Goal: Task Accomplishment & Management: Manage account settings

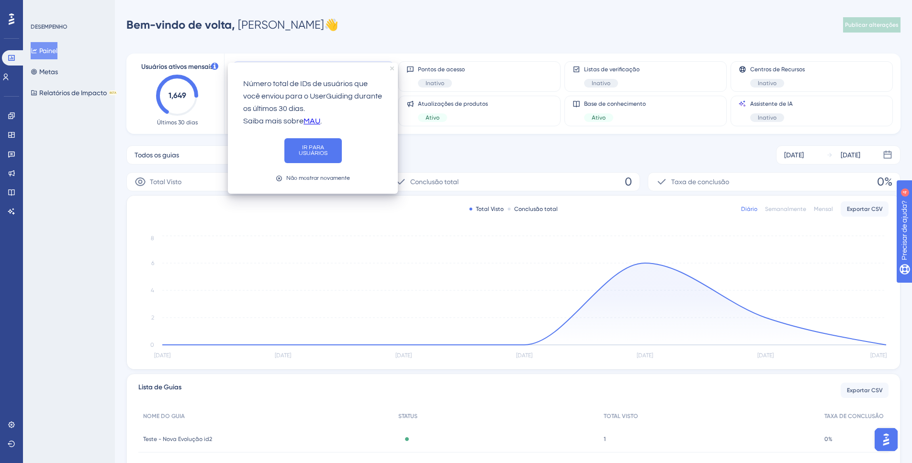
click at [392, 68] on icon "fechar dica de ferramenta" at bounding box center [392, 69] width 4 height 4
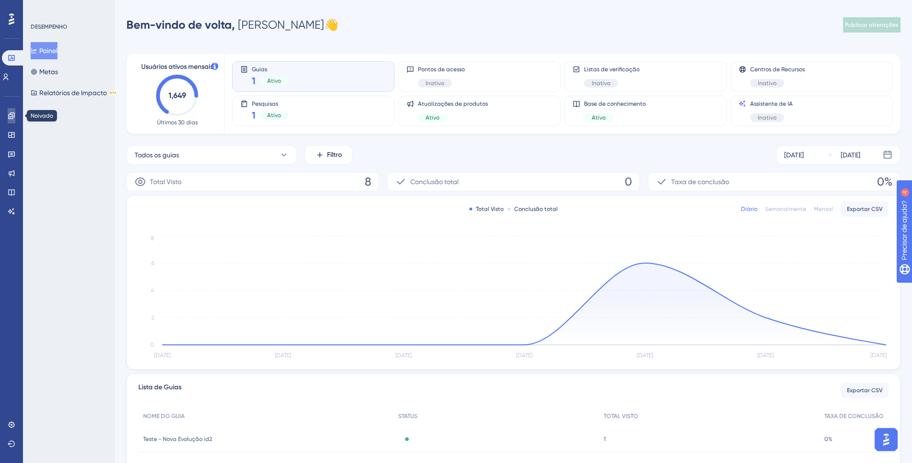
click at [11, 117] on icon at bounding box center [12, 116] width 8 height 8
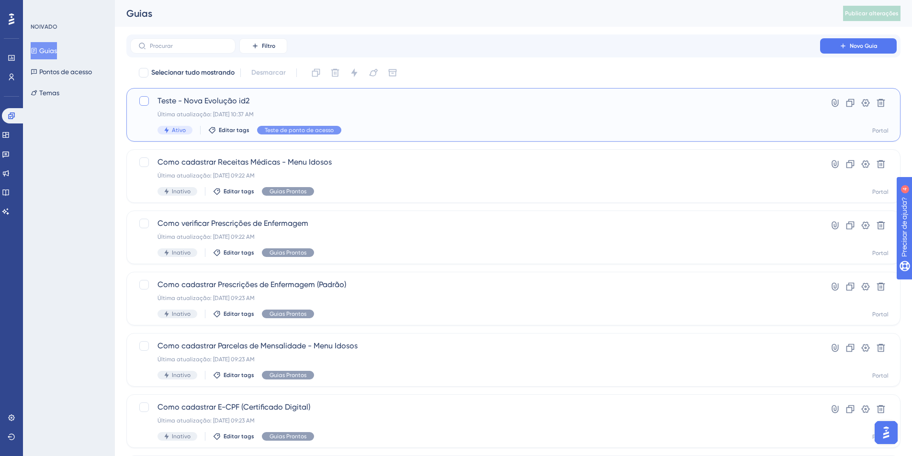
click at [149, 102] on div at bounding box center [143, 100] width 11 height 11
checkbox input "true"
drag, startPoint x: 359, startPoint y: 74, endPoint x: 358, endPoint y: 90, distance: 15.8
click at [359, 74] on icon at bounding box center [355, 73] width 10 height 10
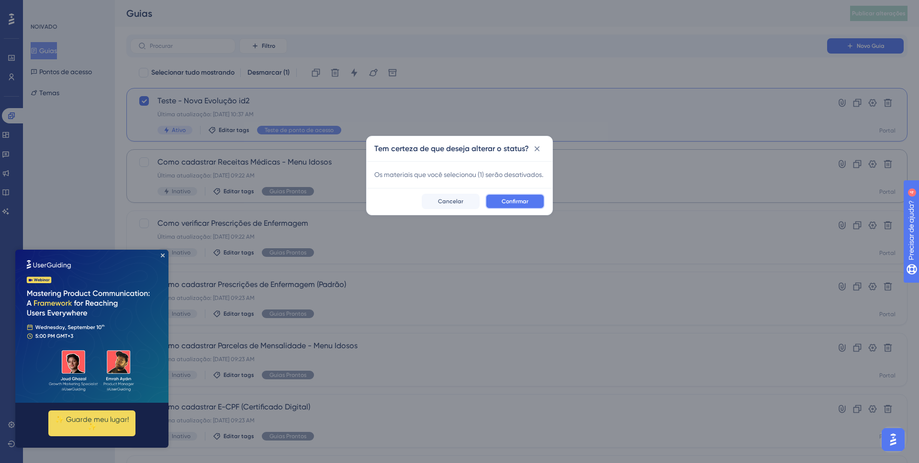
drag, startPoint x: 509, startPoint y: 207, endPoint x: 479, endPoint y: 199, distance: 30.7
click at [508, 205] on button "Confirmar" at bounding box center [514, 201] width 59 height 15
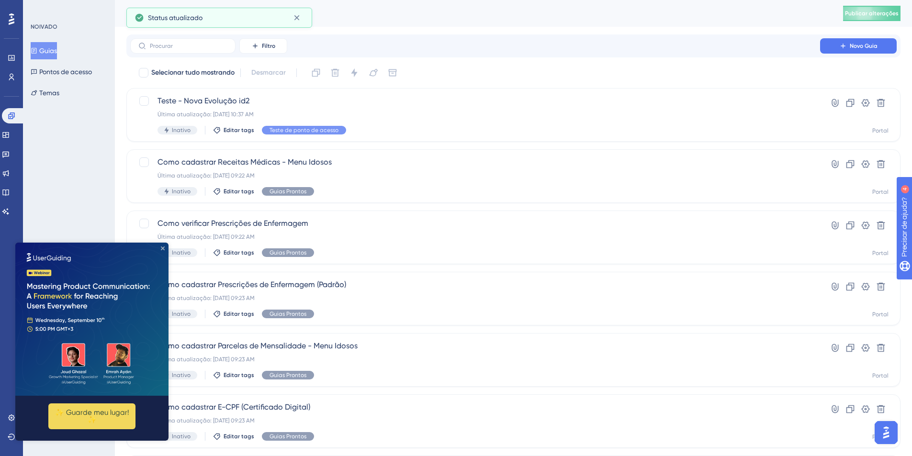
click at [162, 248] on icon "Fechar visualização" at bounding box center [163, 249] width 4 height 4
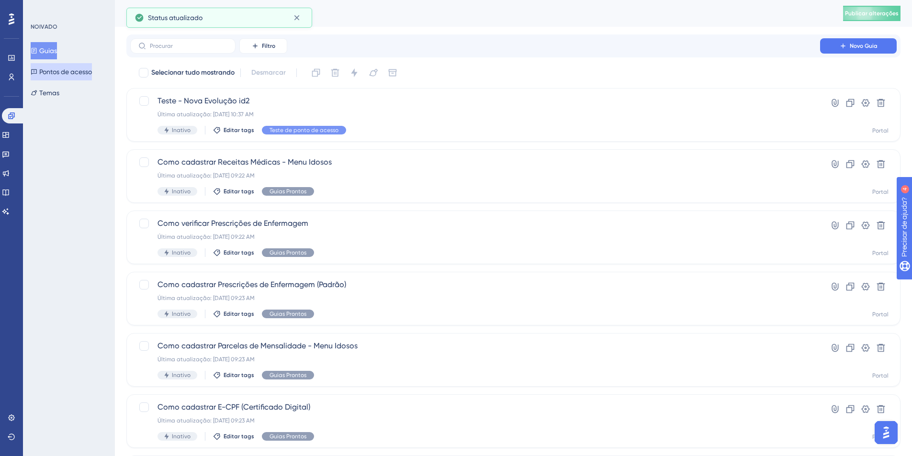
click at [43, 65] on button "Pontos de acesso" at bounding box center [61, 71] width 61 height 17
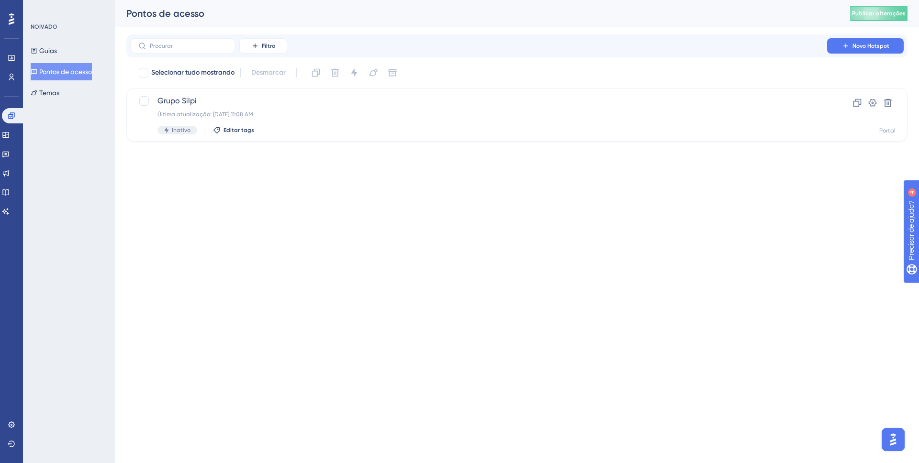
click at [12, 26] on div at bounding box center [11, 18] width 15 height 15
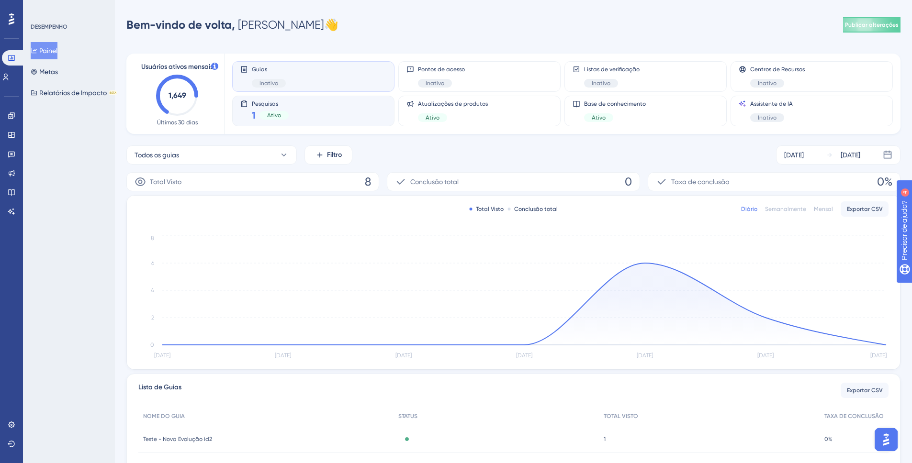
click at [291, 119] on div "Pesquisas 1 Ativo" at bounding box center [313, 111] width 146 height 22
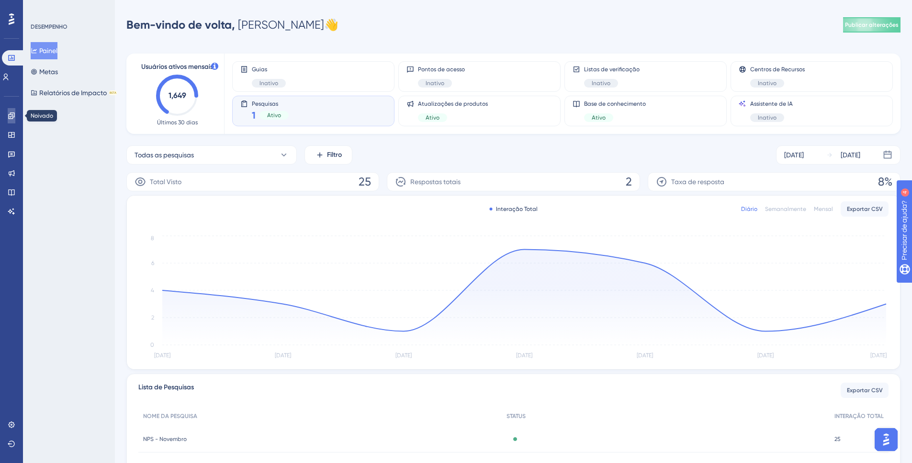
click at [15, 115] on link at bounding box center [12, 115] width 8 height 15
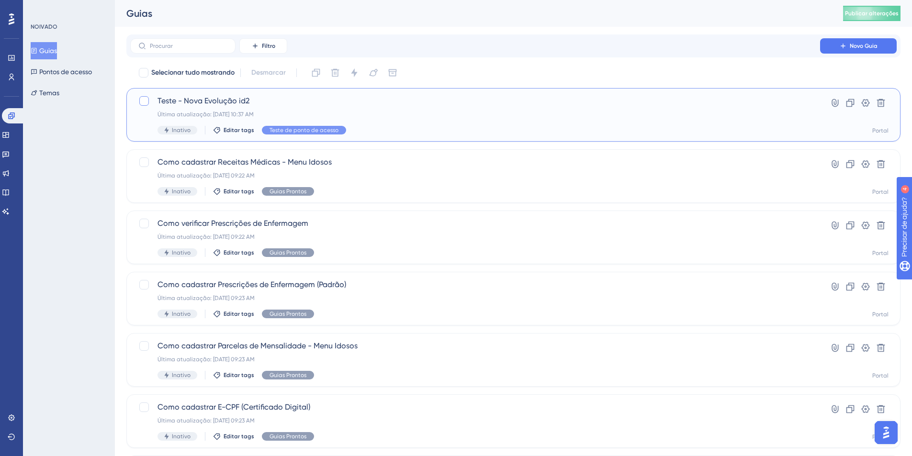
click at [147, 99] on div at bounding box center [144, 101] width 10 height 10
checkbox input "true"
click at [354, 77] on icon at bounding box center [355, 73] width 10 height 10
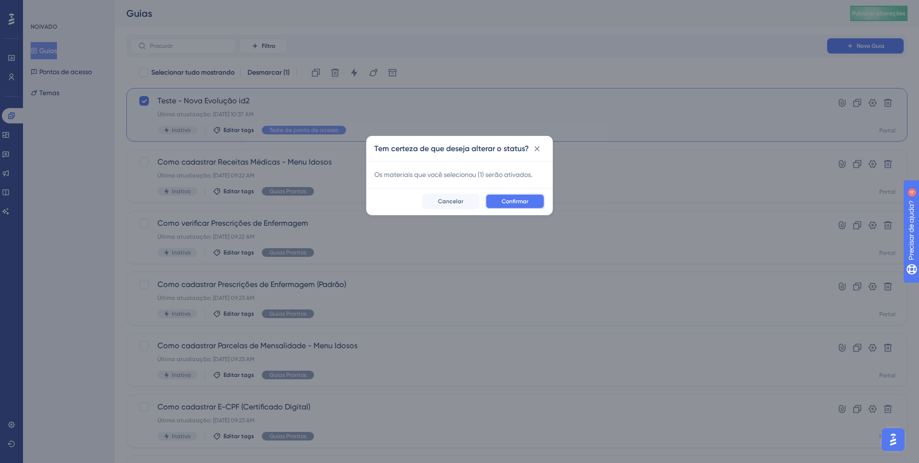
click at [521, 202] on font "Confirmar" at bounding box center [515, 201] width 27 height 7
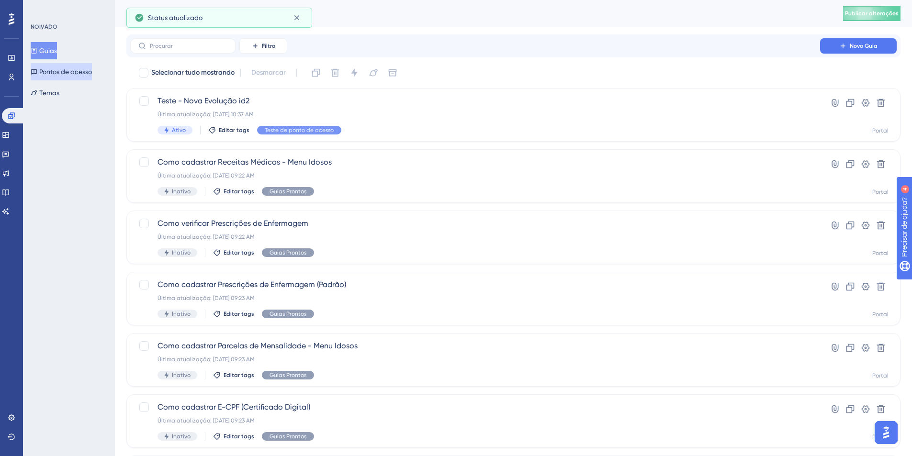
click at [54, 76] on font "Pontos de acesso" at bounding box center [65, 71] width 53 height 11
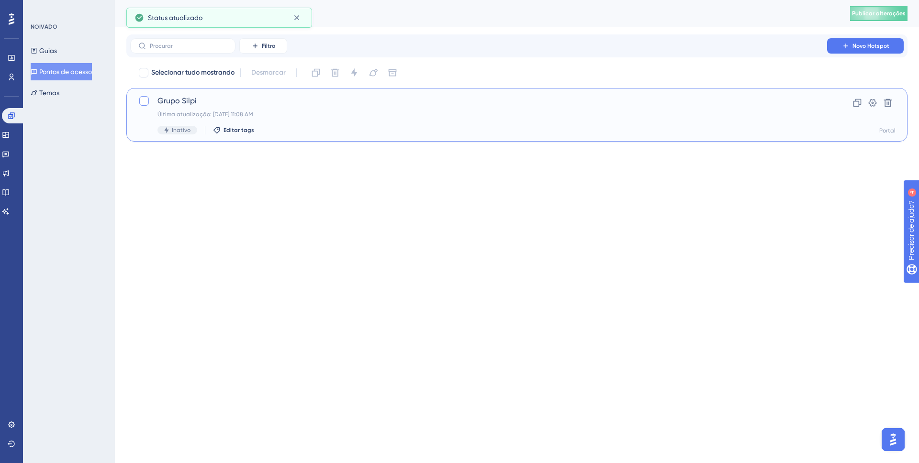
click at [143, 99] on div at bounding box center [144, 101] width 10 height 10
checkbox input "true"
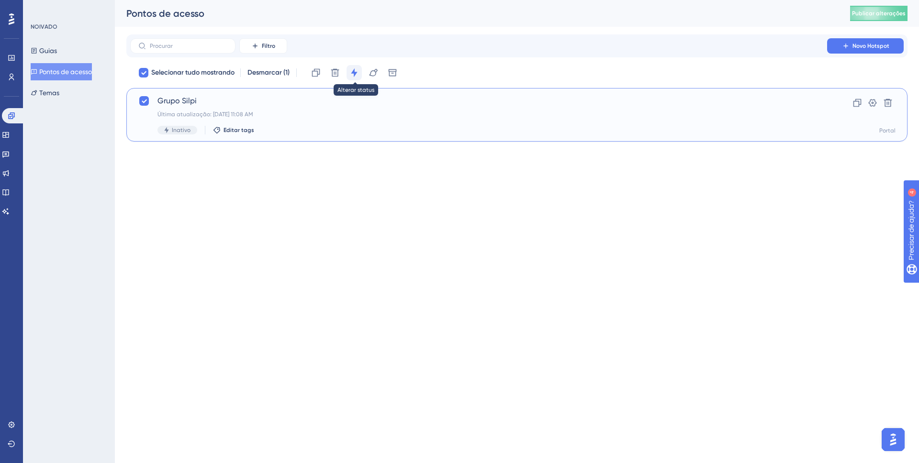
click at [359, 72] on icon at bounding box center [355, 73] width 10 height 10
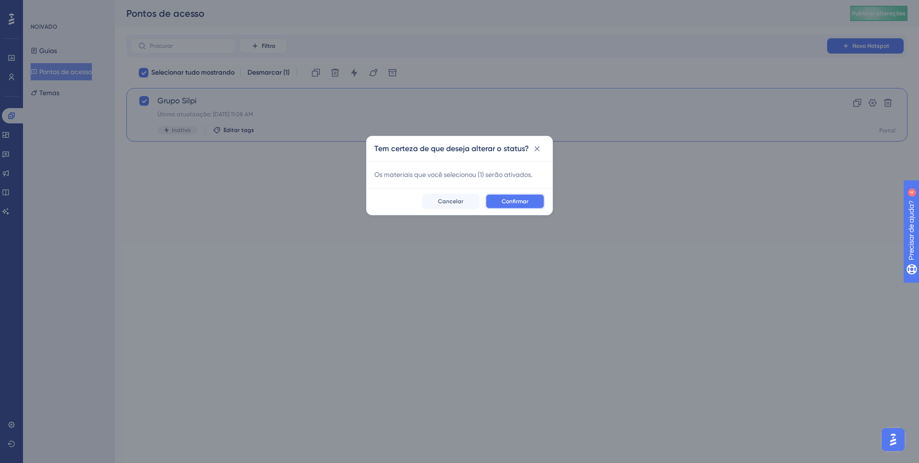
click at [506, 194] on button "Confirmar" at bounding box center [514, 201] width 59 height 15
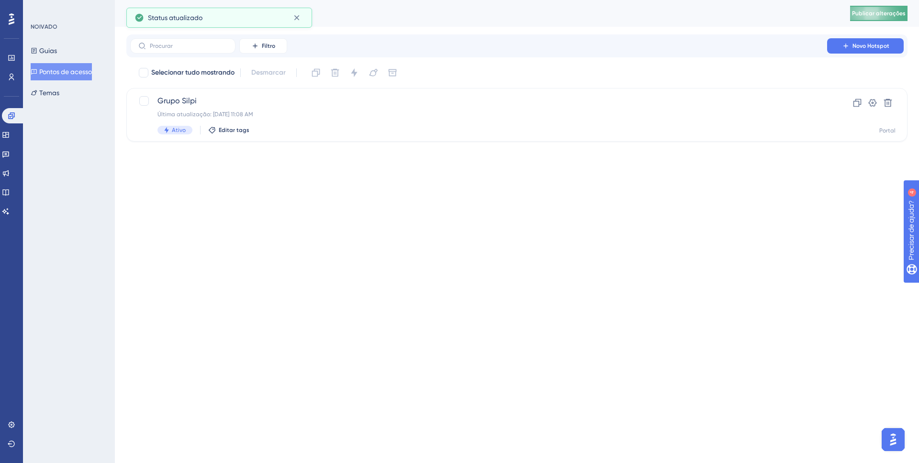
click at [863, 11] on font "Publicar alterações" at bounding box center [879, 13] width 54 height 7
click at [280, 30] on div "Desempenho Usuários Noivado Widgets Opinião Atualizações de produtos Base de co…" at bounding box center [517, 78] width 804 height 157
click at [57, 55] on font "Guias" at bounding box center [48, 50] width 18 height 11
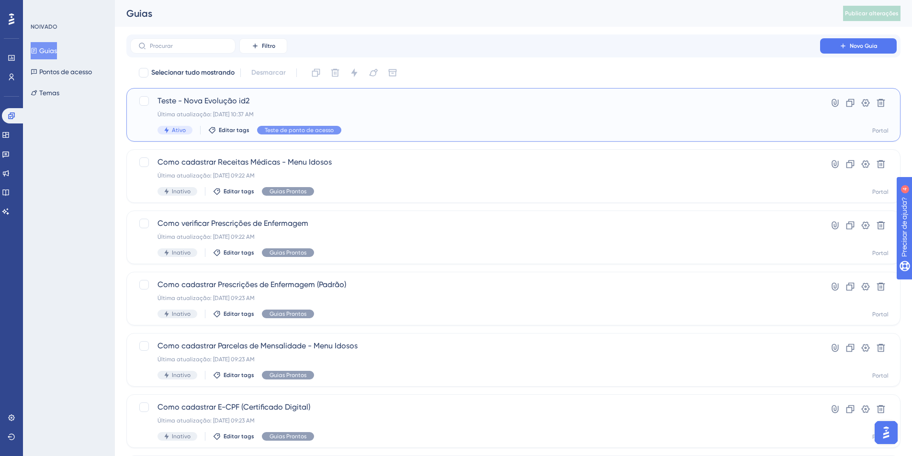
drag, startPoint x: 281, startPoint y: 101, endPoint x: 280, endPoint y: 95, distance: 6.3
click at [280, 98] on span "Teste - Nova Evolução id2" at bounding box center [475, 100] width 635 height 11
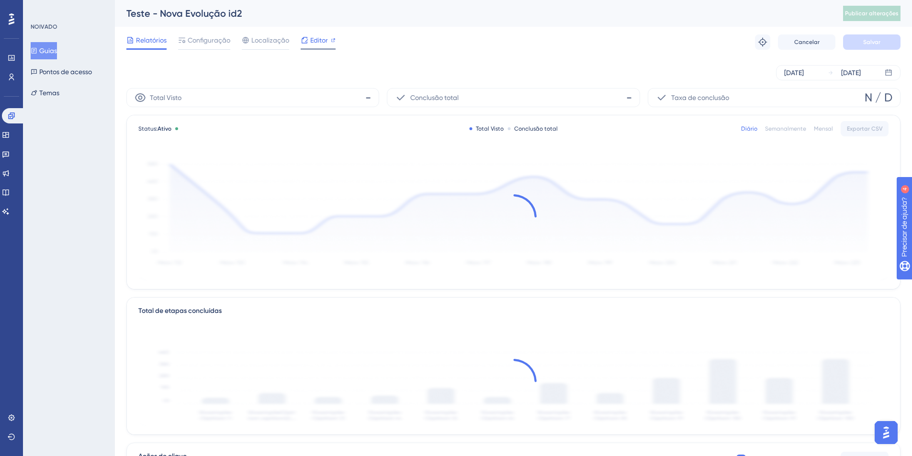
click at [308, 38] on div "Editor" at bounding box center [318, 39] width 35 height 11
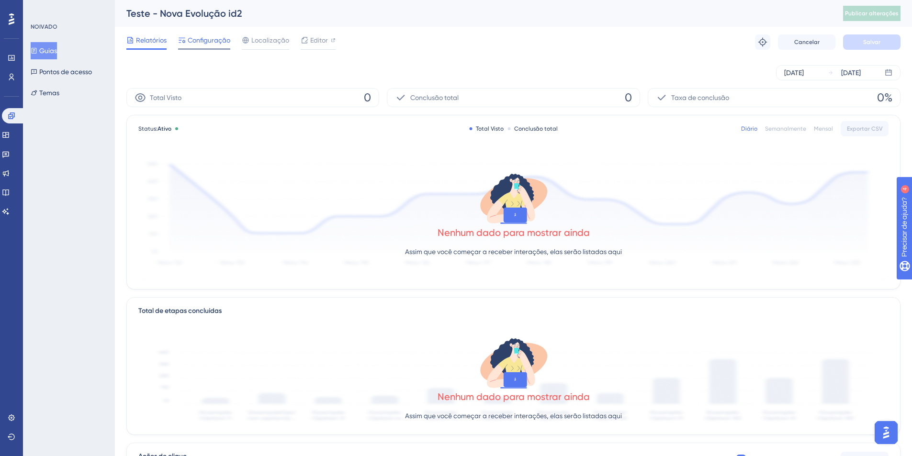
click at [212, 42] on font "Configuração" at bounding box center [209, 40] width 43 height 8
